Goal: Information Seeking & Learning: Learn about a topic

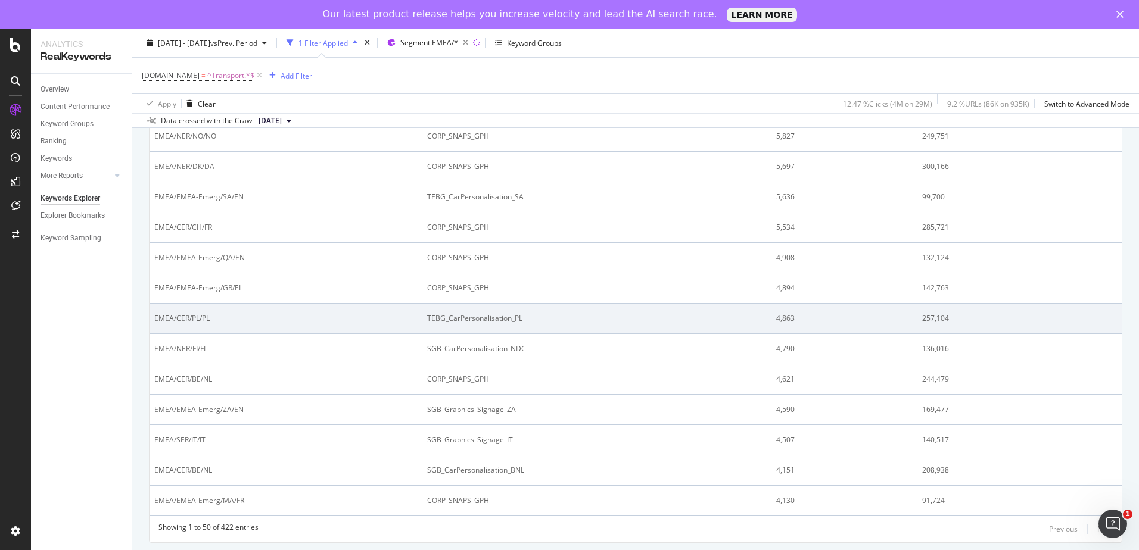
scroll to position [1397, 0]
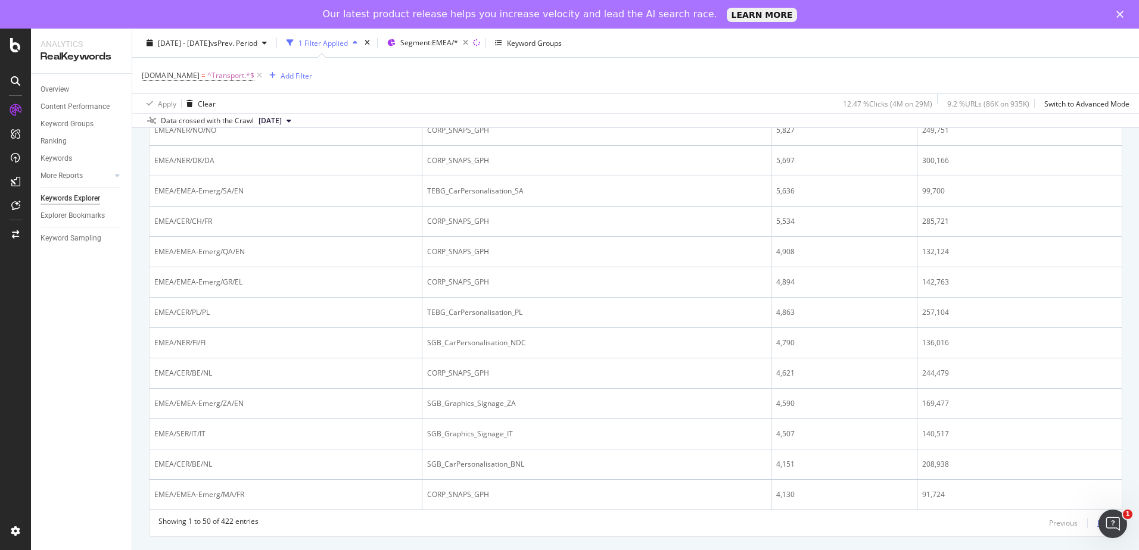
click at [1097, 525] on div "Next" at bounding box center [1104, 523] width 15 height 10
click at [1097, 522] on div "Next" at bounding box center [1104, 523] width 15 height 10
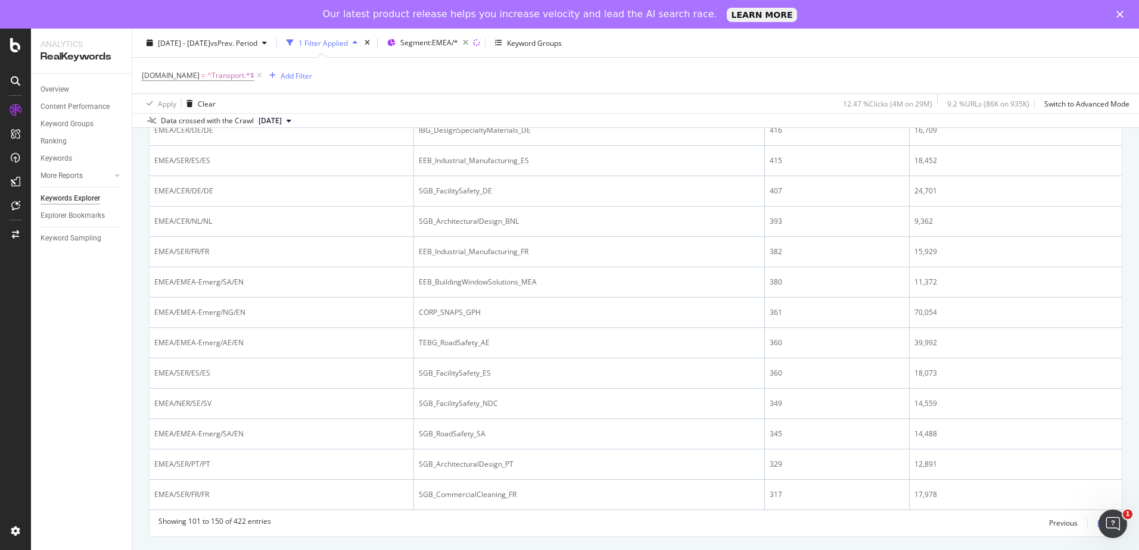
click at [1097, 523] on div "Next" at bounding box center [1104, 523] width 15 height 10
click at [1097, 525] on div "Next" at bounding box center [1104, 523] width 15 height 10
click at [1097, 524] on div "Next" at bounding box center [1104, 523] width 15 height 10
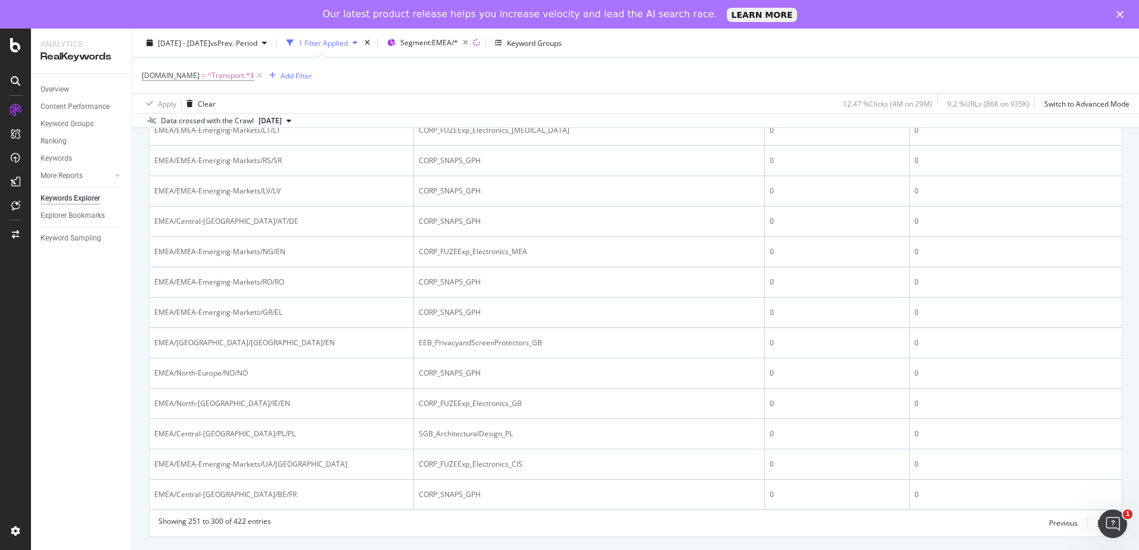
click at [1097, 523] on div "Next" at bounding box center [1104, 523] width 15 height 10
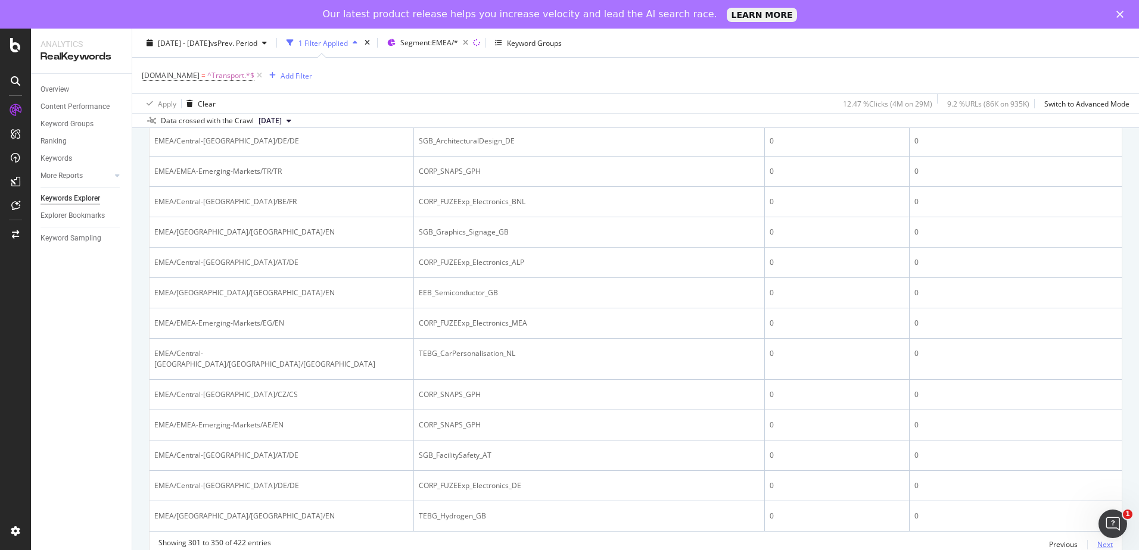
click at [1097, 540] on div "Next" at bounding box center [1104, 545] width 15 height 10
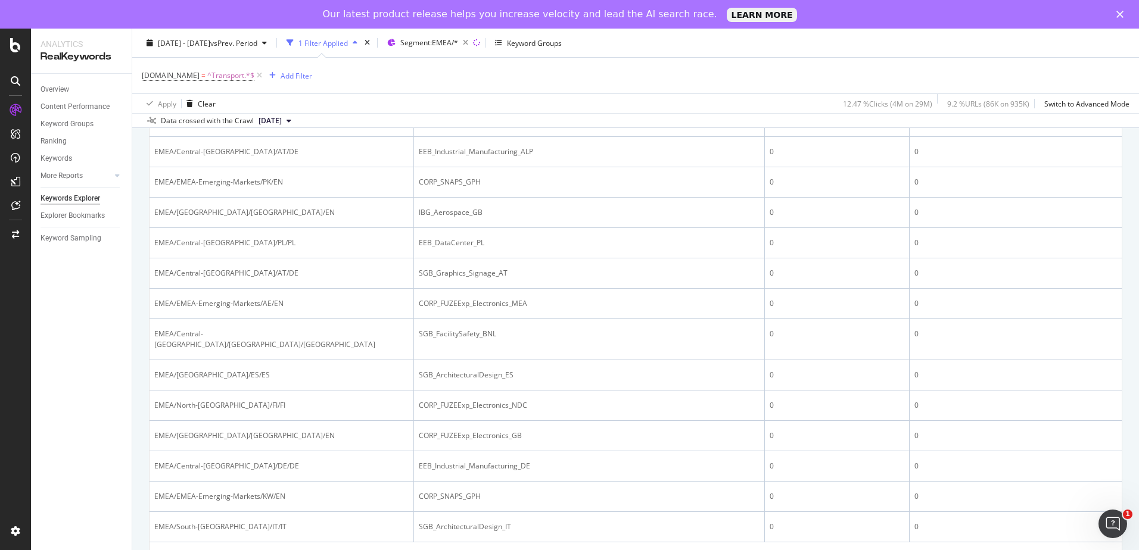
click at [1097, 550] on div "Next" at bounding box center [1104, 555] width 15 height 10
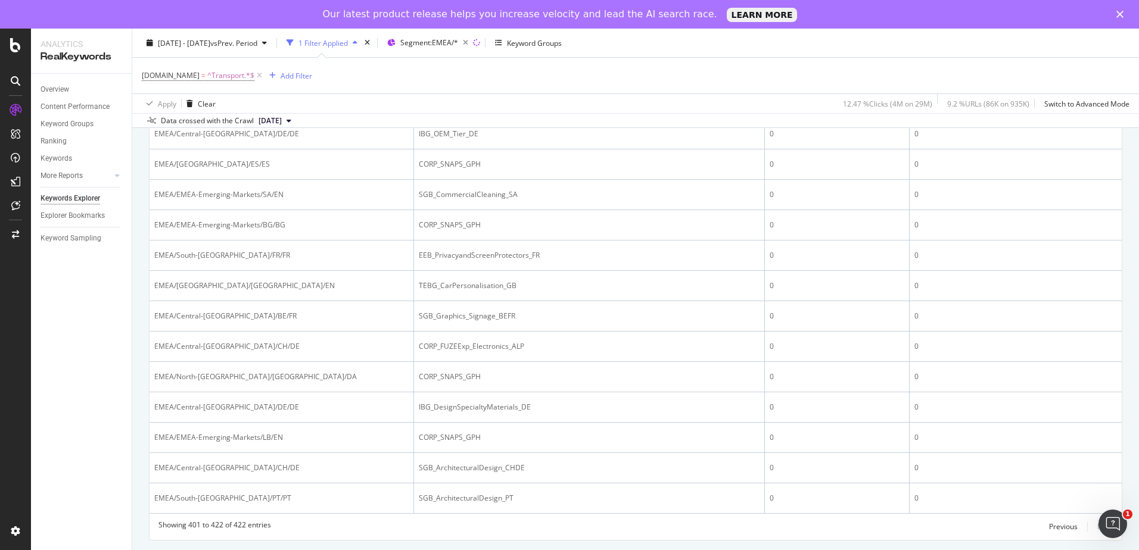
scroll to position [546, 0]
